Goal: Task Accomplishment & Management: Use online tool/utility

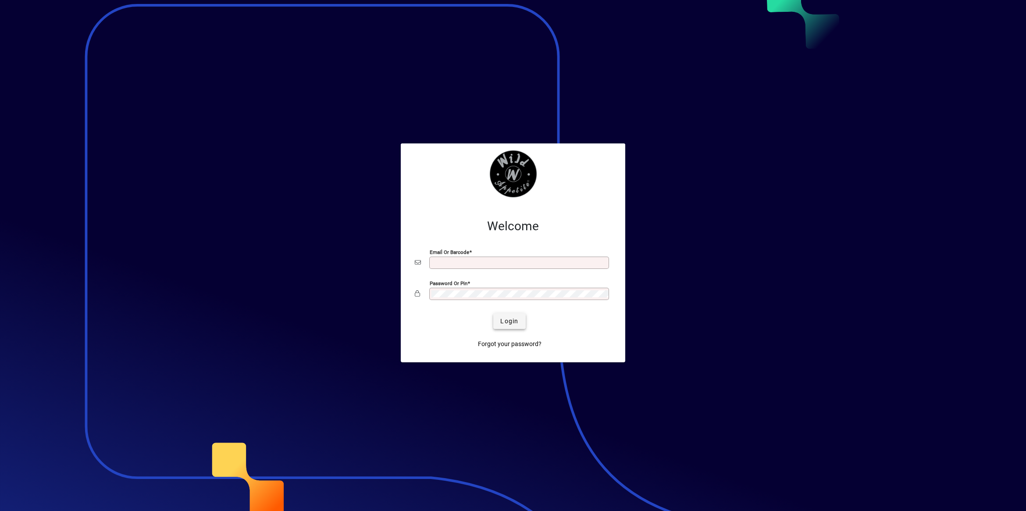
type input "**********"
click at [512, 316] on span "submit" at bounding box center [509, 321] width 32 height 21
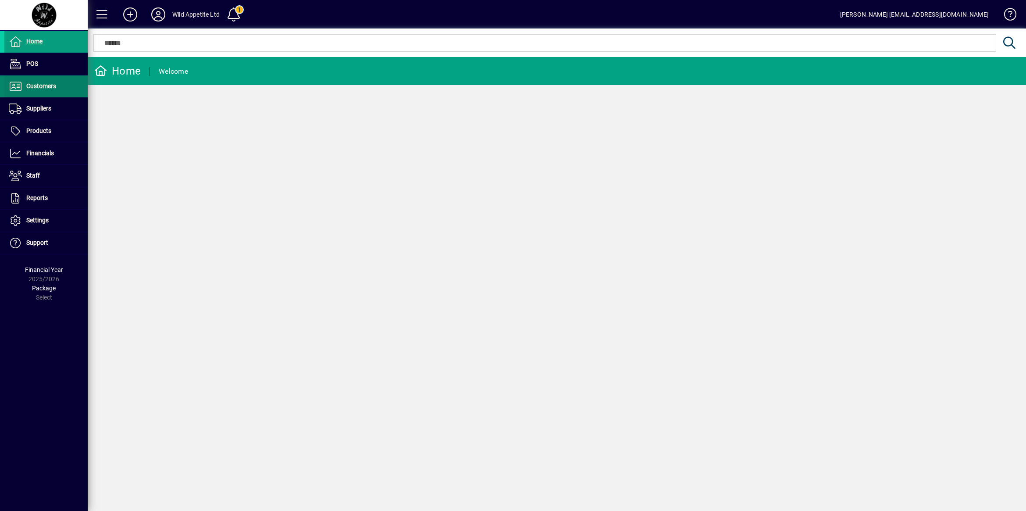
click at [45, 86] on span "Customers" at bounding box center [41, 85] width 30 height 7
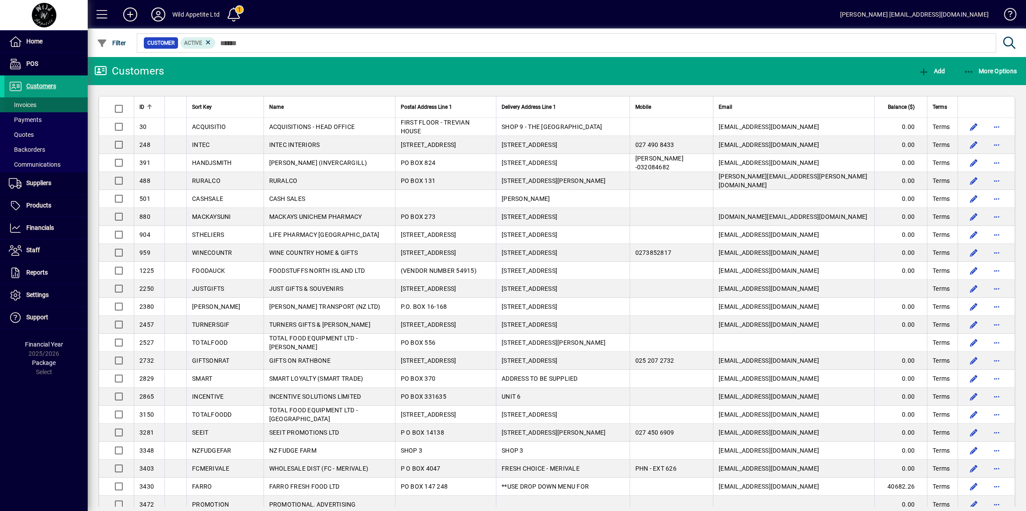
click at [41, 105] on span at bounding box center [45, 104] width 83 height 21
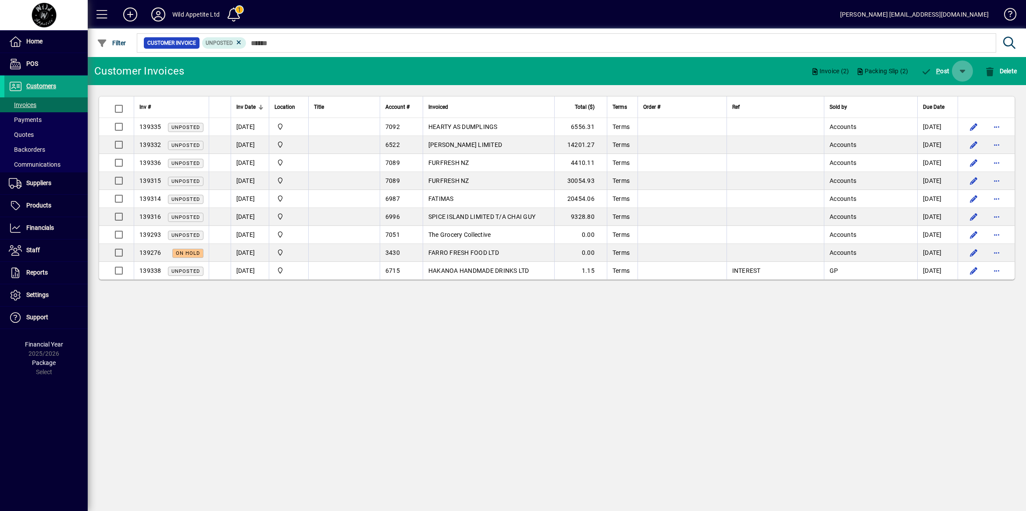
click at [958, 70] on span "button" at bounding box center [962, 71] width 21 height 21
click at [898, 71] on div at bounding box center [513, 255] width 1026 height 511
click at [892, 70] on span "Packing Slip (2)" at bounding box center [882, 71] width 52 height 14
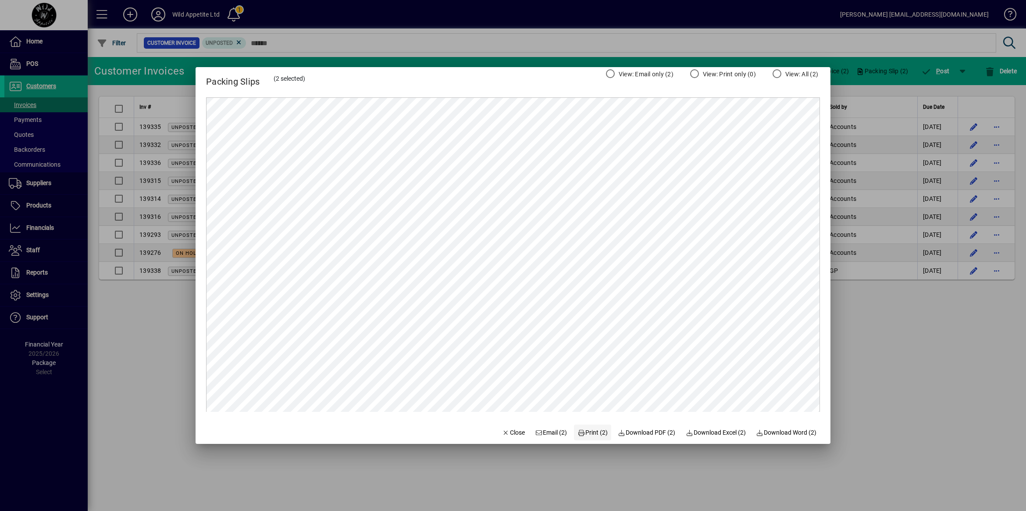
click at [580, 432] on span "Print (2)" at bounding box center [593, 432] width 30 height 9
